Goal: Task Accomplishment & Management: Complete application form

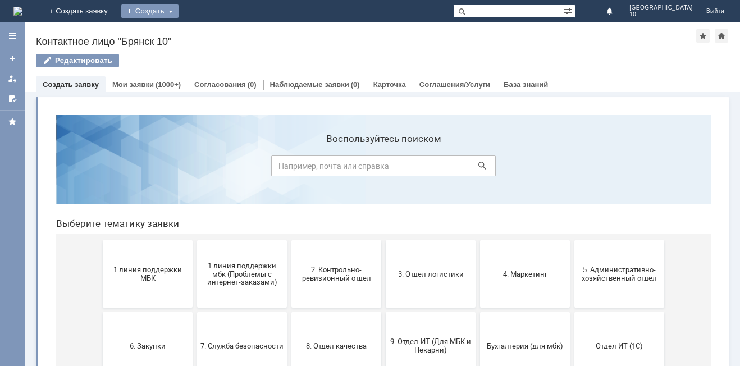
click at [179, 11] on div "Создать" at bounding box center [149, 10] width 57 height 13
click at [209, 29] on link "Заявка" at bounding box center [166, 33] width 85 height 13
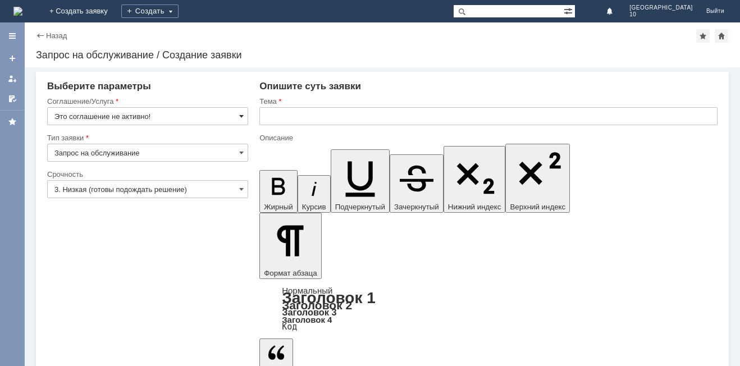
click at [241, 117] on span at bounding box center [241, 116] width 4 height 9
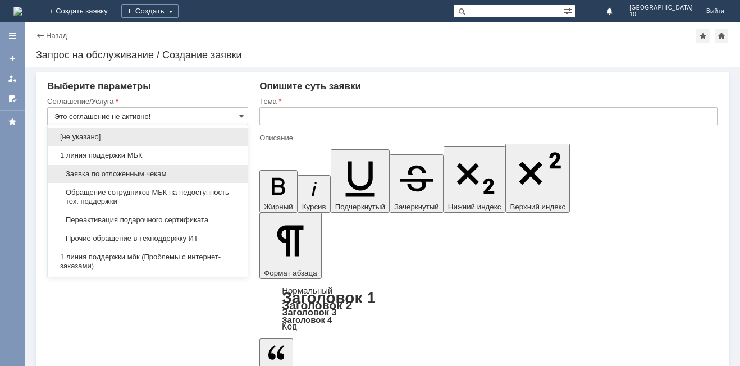
click at [143, 171] on span "Заявка по отложенным чекам" at bounding box center [147, 174] width 186 height 9
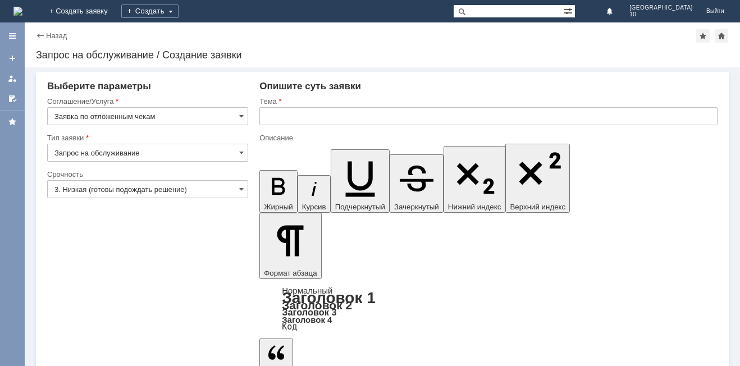
type input "Заявка по отложенным чекам"
click at [239, 189] on input "3. Низкая (готовы подождать решение)" at bounding box center [147, 189] width 201 height 18
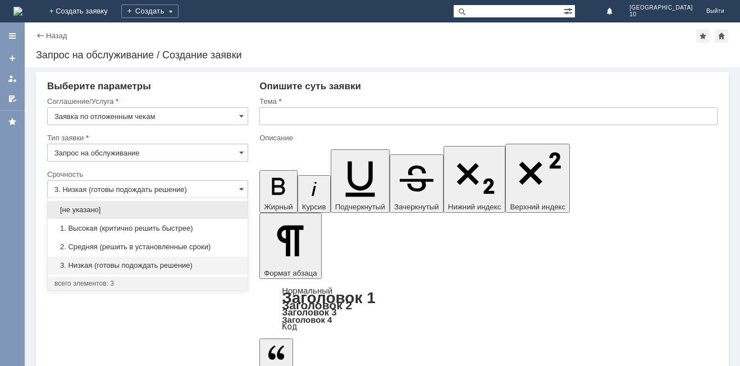
click at [107, 244] on span "2. Средняя (решить в установленные сроки)" at bounding box center [147, 247] width 186 height 9
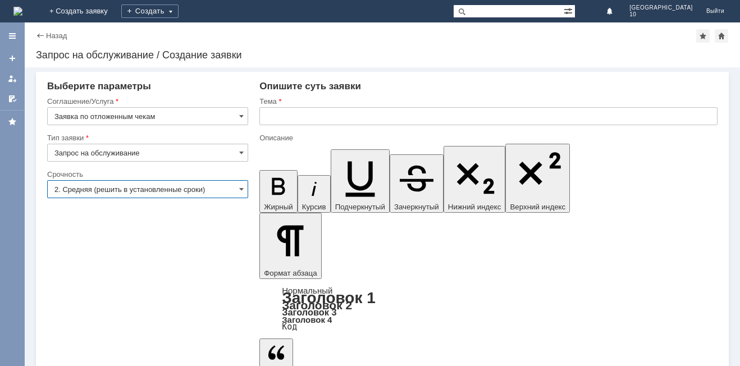
type input "2. Средняя (решить в установленные сроки)"
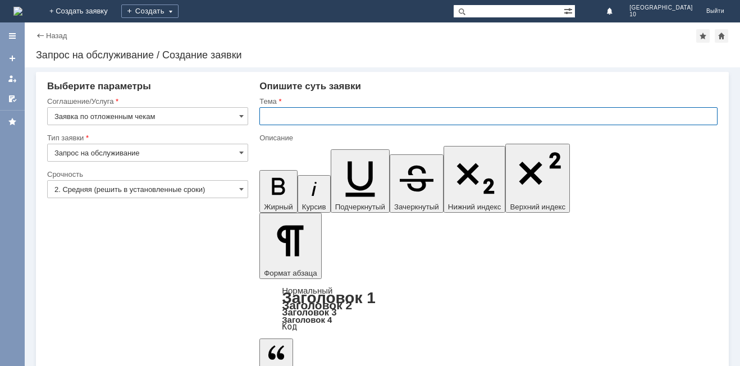
drag, startPoint x: 286, startPoint y: 118, endPoint x: 564, endPoint y: 161, distance: 281.2
click at [294, 116] on input "text" at bounding box center [488, 116] width 458 height 18
type input "Отложенный чек Брянск 10"
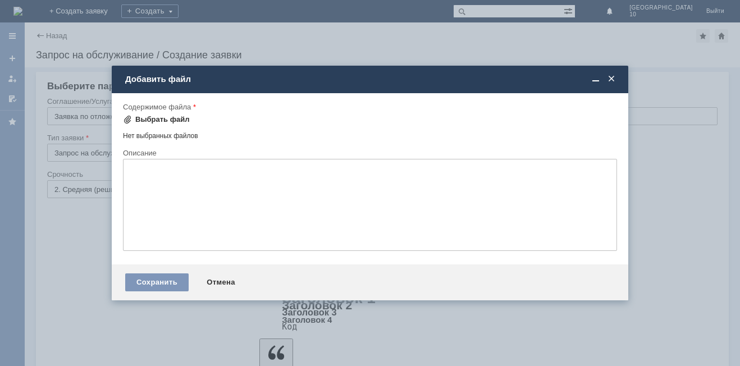
click at [165, 118] on div "Выбрать файл" at bounding box center [162, 119] width 54 height 9
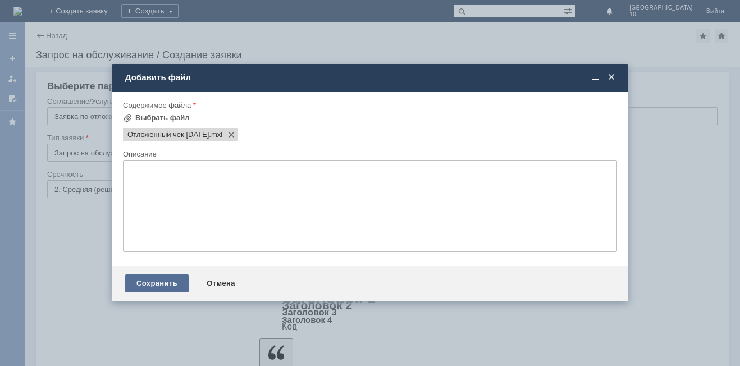
click at [143, 281] on div "Сохранить" at bounding box center [156, 284] width 63 height 18
